Goal: Transaction & Acquisition: Book appointment/travel/reservation

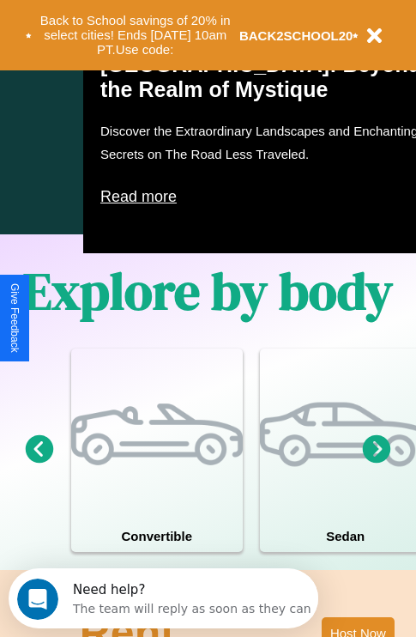
scroll to position [1103, 0]
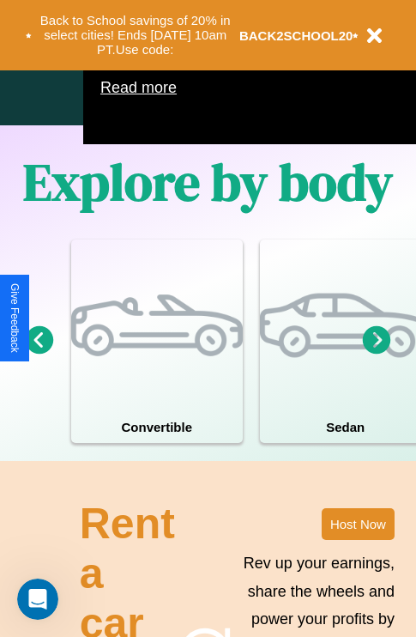
click at [377, 354] on icon at bounding box center [377, 339] width 28 height 28
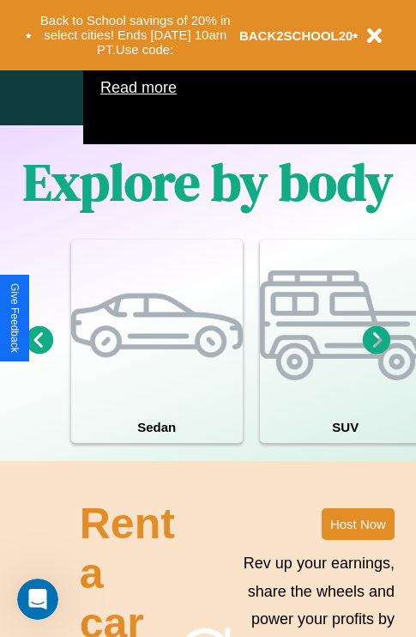
click at [39, 354] on icon at bounding box center [40, 339] width 28 height 28
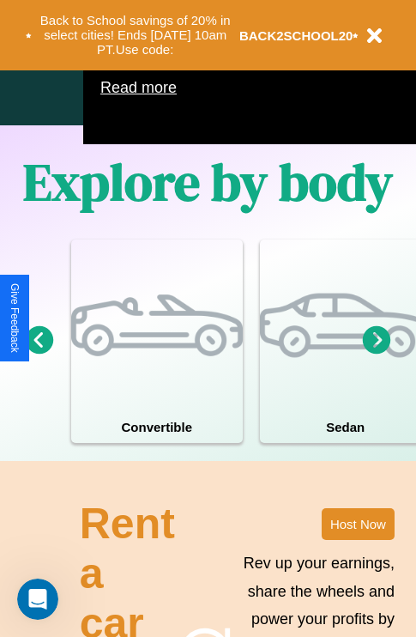
click at [377, 354] on icon at bounding box center [377, 339] width 28 height 28
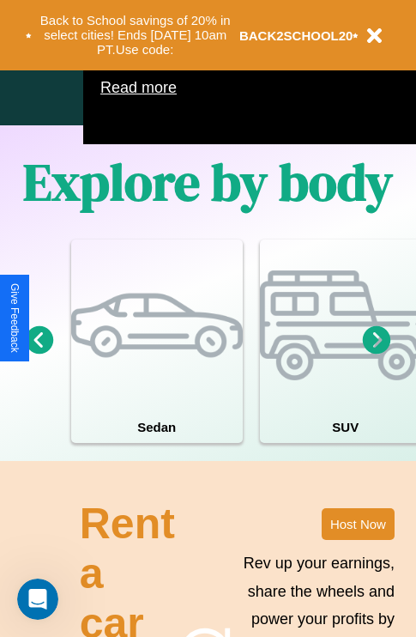
click at [377, 354] on icon at bounding box center [377, 339] width 28 height 28
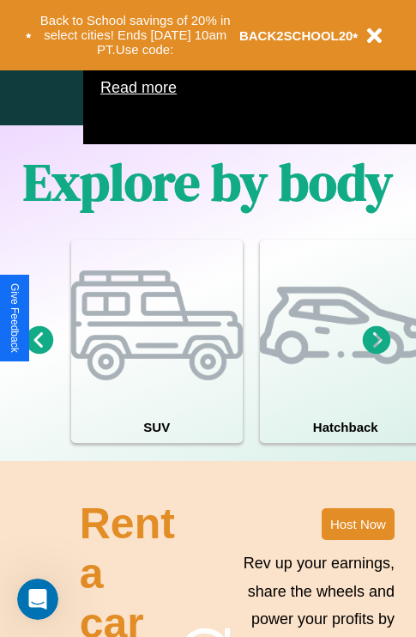
click at [377, 354] on icon at bounding box center [377, 339] width 28 height 28
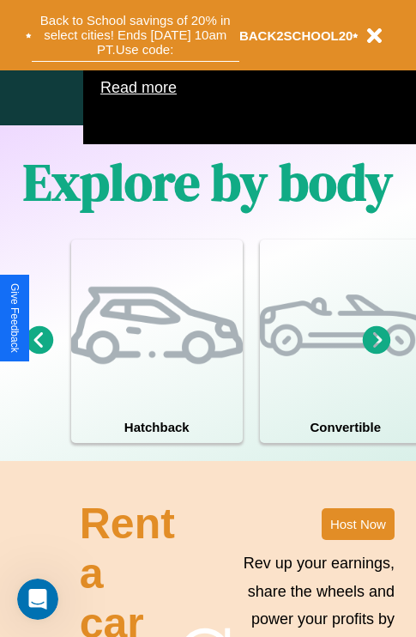
click at [135, 35] on button "Back to School savings of 20% in select cities! Ends [DATE] 10am PT. Use code:" at bounding box center [136, 35] width 208 height 53
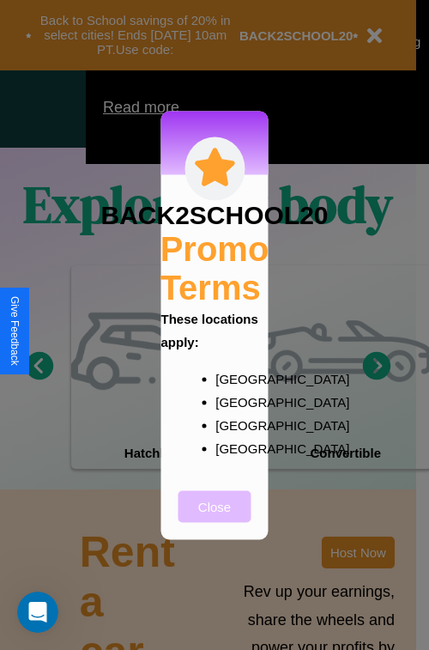
click at [215, 517] on button "Close" at bounding box center [214, 506] width 73 height 32
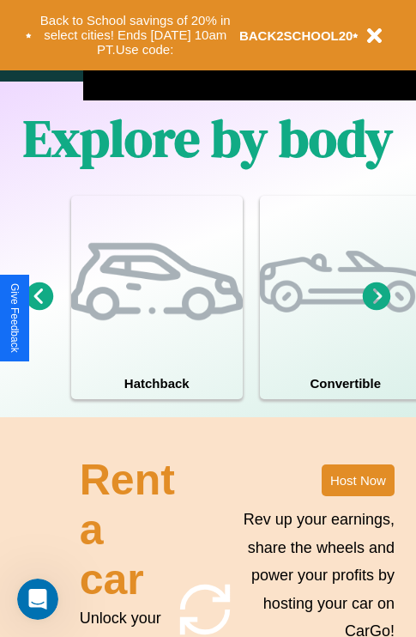
scroll to position [1671, 0]
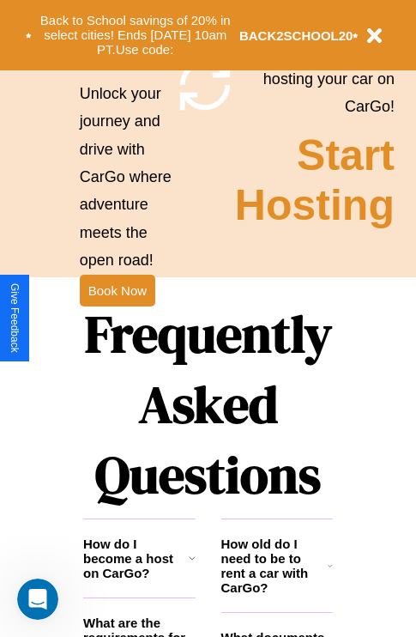
click at [117, 318] on h1 "Frequently Asked Questions" at bounding box center [208, 404] width 250 height 228
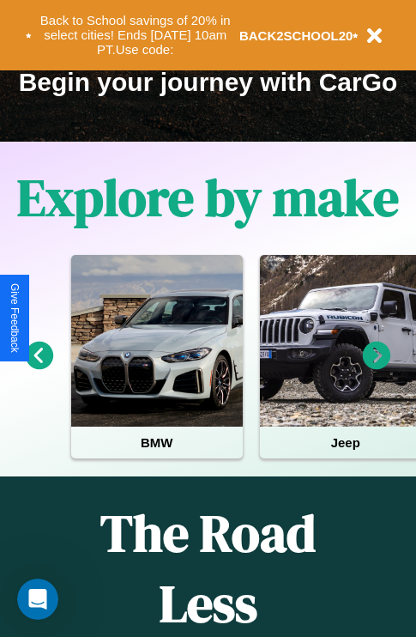
scroll to position [0, 63]
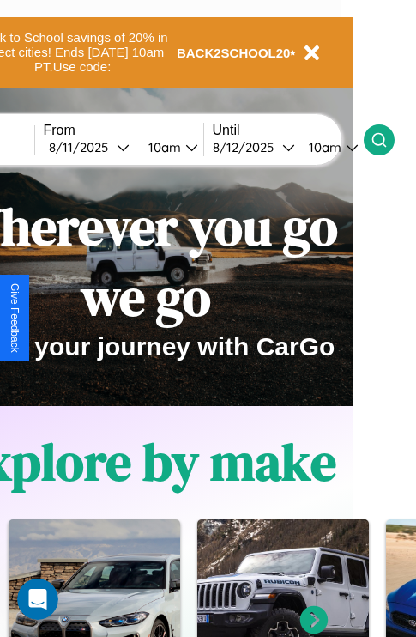
type input "******"
click at [388, 139] on icon at bounding box center [379, 139] width 17 height 17
